Goal: Check status

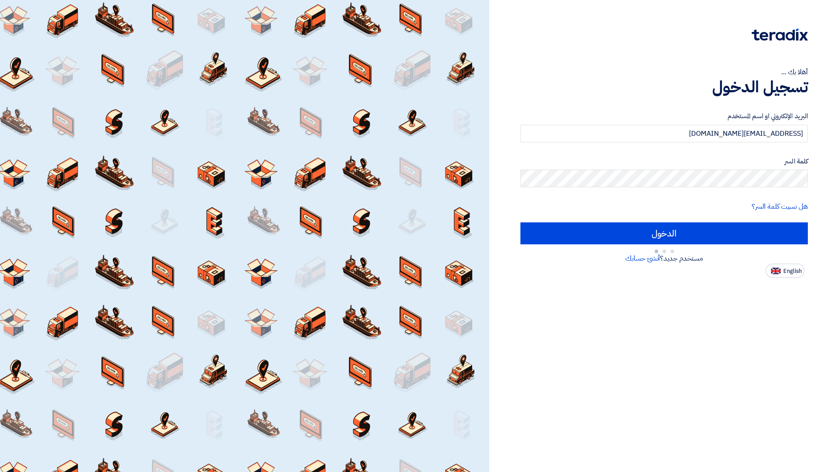
type input "Sign in"
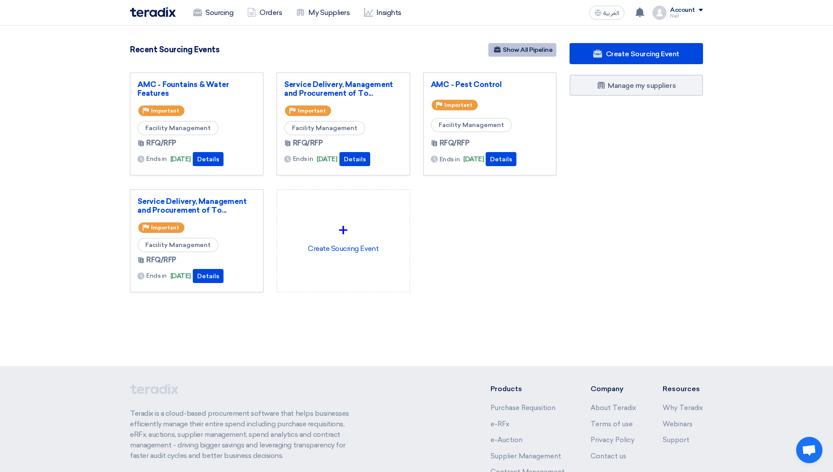
click at [532, 48] on link "Show All Pipeline" at bounding box center [522, 50] width 68 height 14
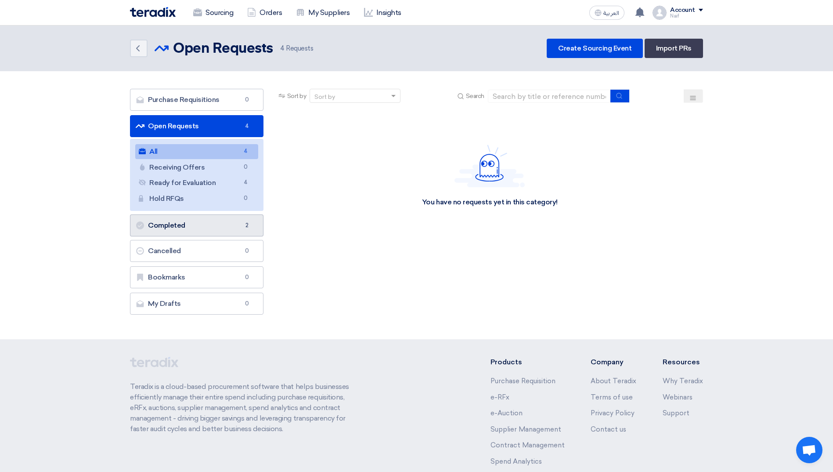
click at [180, 227] on link "Completed Completed 2" at bounding box center [196, 225] width 133 height 22
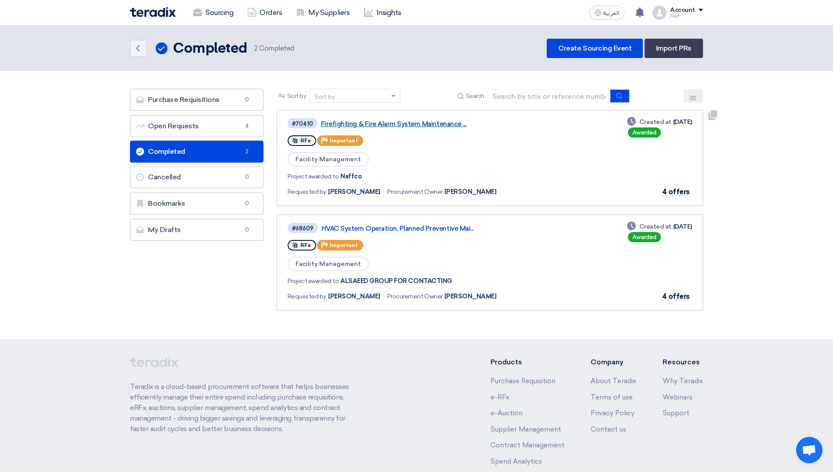
click at [400, 122] on link "Firefighting & Fire Alarm System Maintenance ..." at bounding box center [431, 124] width 220 height 8
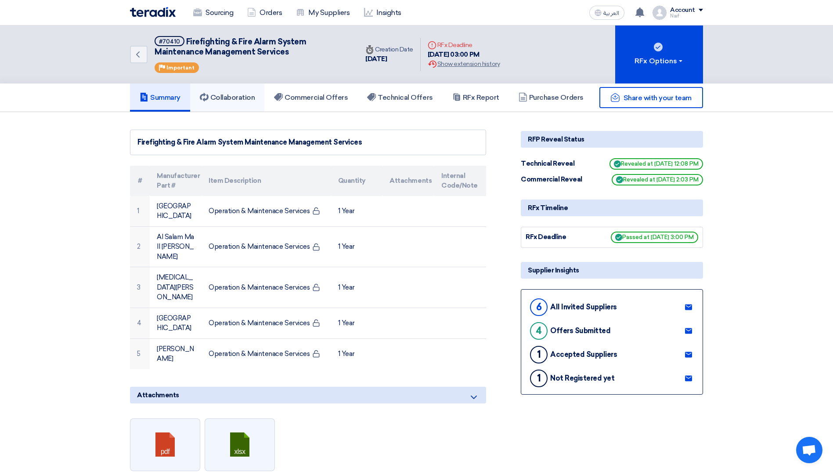
click at [224, 106] on link "Collaboration" at bounding box center [227, 97] width 75 height 28
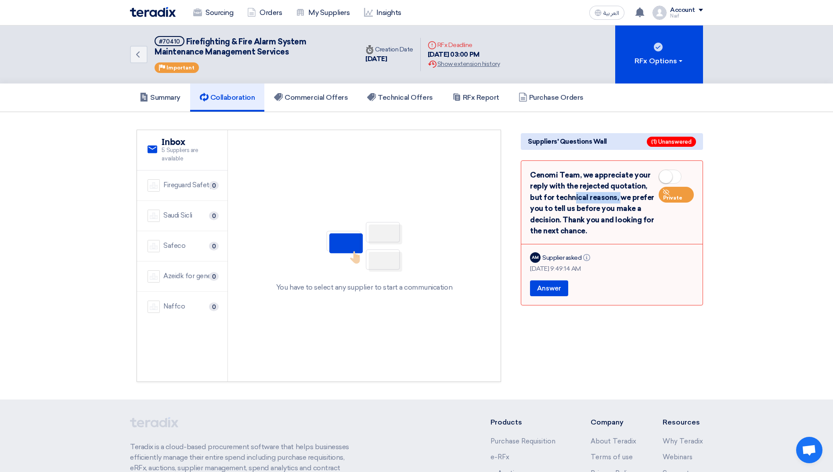
drag, startPoint x: 531, startPoint y: 198, endPoint x: 577, endPoint y: 195, distance: 46.2
click at [577, 195] on div "Cenomi Team, we appreciate your reply with the rejected quotation, but for tech…" at bounding box center [612, 202] width 164 height 67
drag, startPoint x: 577, startPoint y: 195, endPoint x: 612, endPoint y: 196, distance: 34.7
click at [612, 196] on div "Cenomi Team, we appreciate your reply with the rejected quotation, but for tech…" at bounding box center [612, 202] width 164 height 67
click at [162, 105] on link "Summary" at bounding box center [160, 97] width 60 height 28
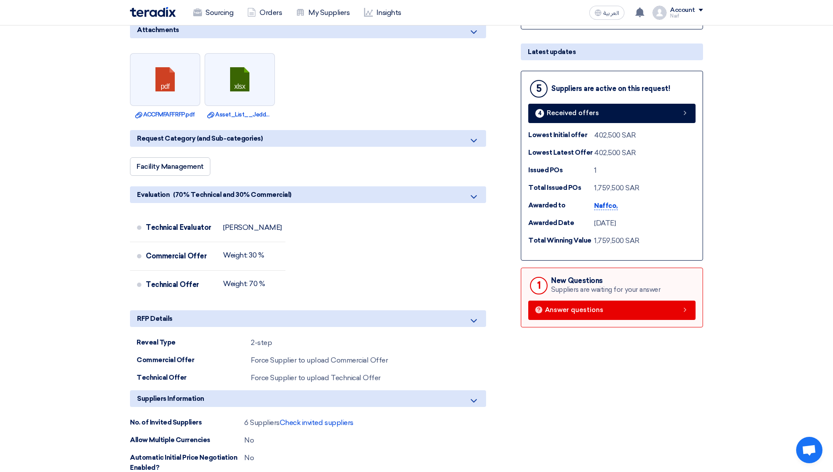
scroll to position [395, 0]
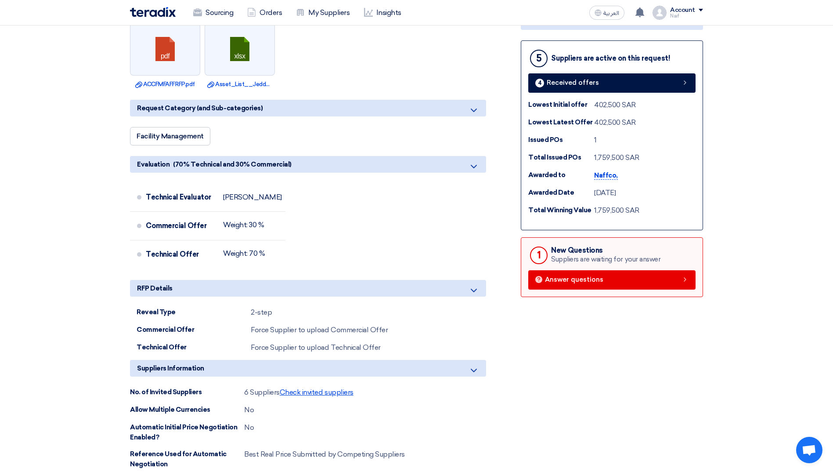
click at [320, 388] on span "Check invited suppliers" at bounding box center [317, 392] width 74 height 8
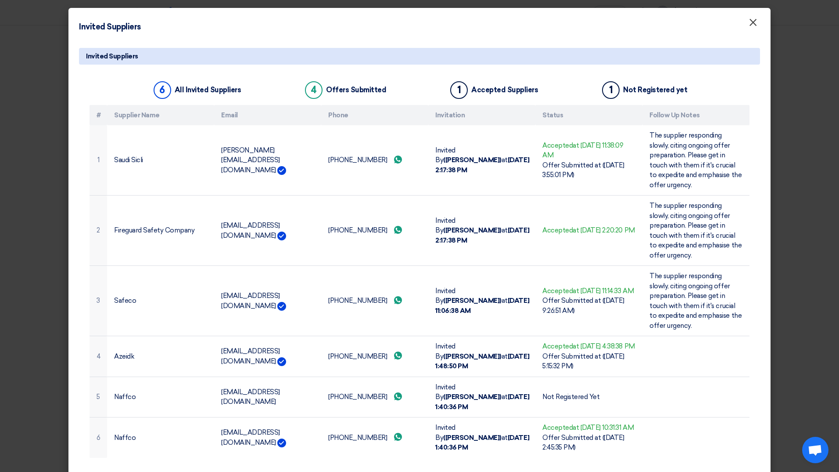
click at [745, 29] on button "×" at bounding box center [753, 23] width 23 height 18
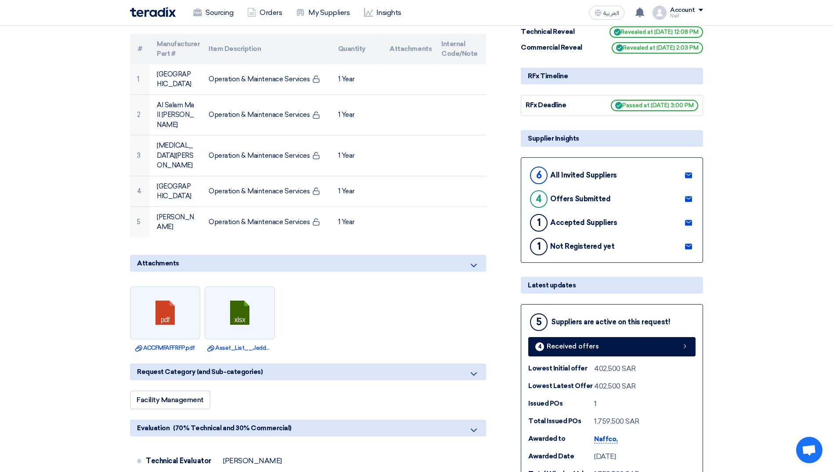
scroll to position [0, 0]
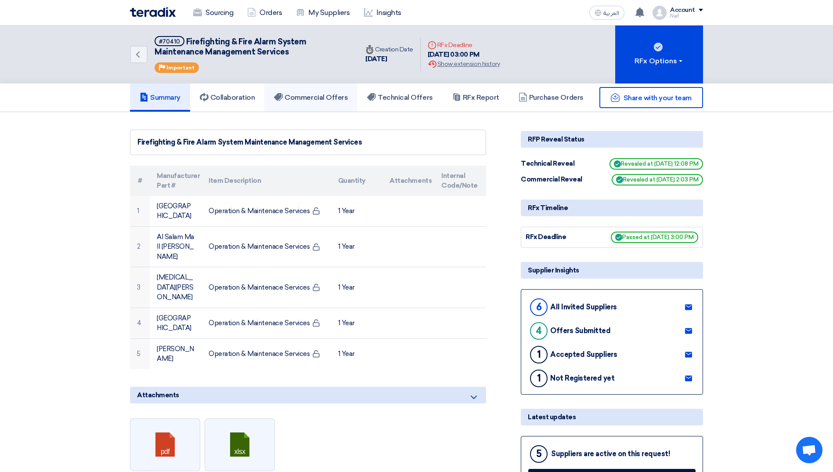
click at [309, 94] on h5 "Commercial Offers" at bounding box center [311, 97] width 74 height 9
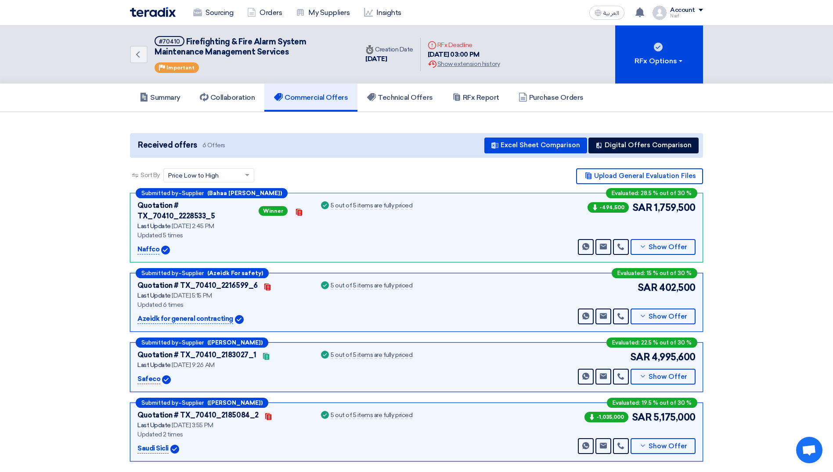
scroll to position [44, 0]
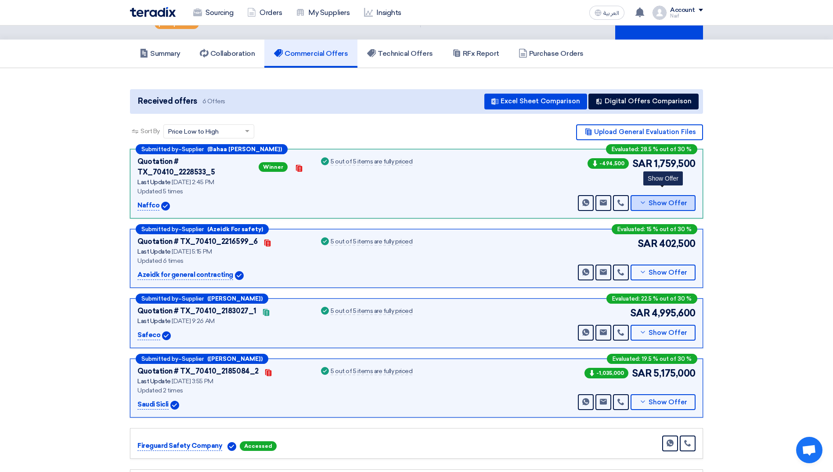
click at [659, 201] on button "Show Offer" at bounding box center [662, 203] width 65 height 16
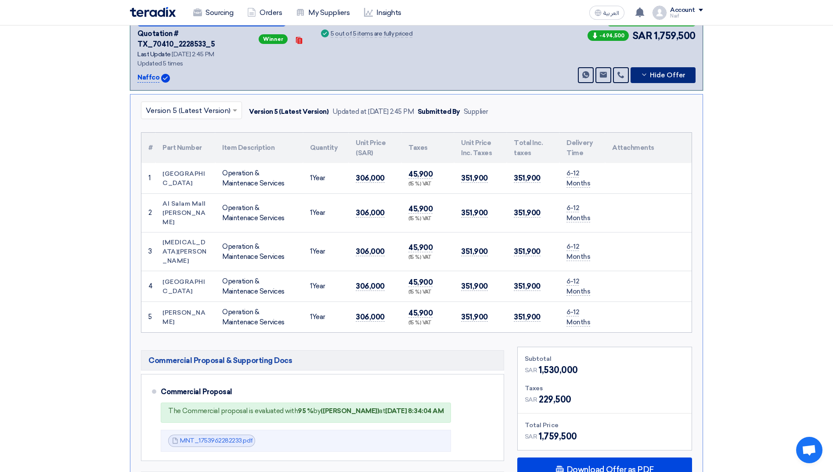
scroll to position [176, 0]
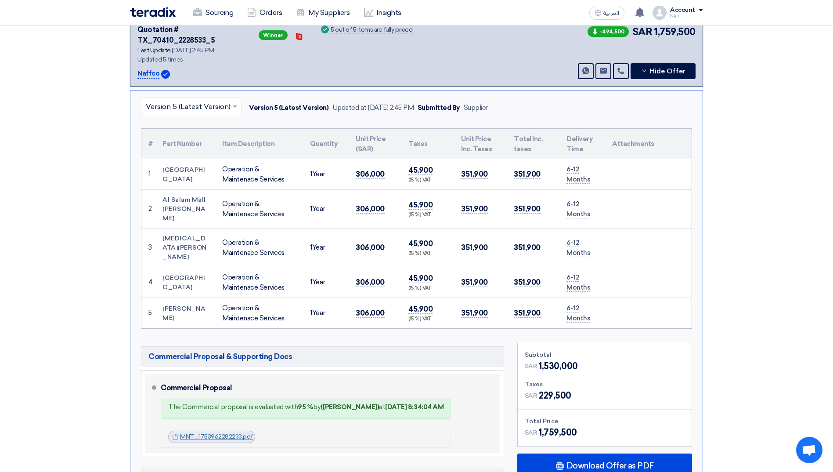
click at [235, 432] on link "MNT_1753962282233.pdf" at bounding box center [216, 435] width 73 height 7
